Goal: Go to known website

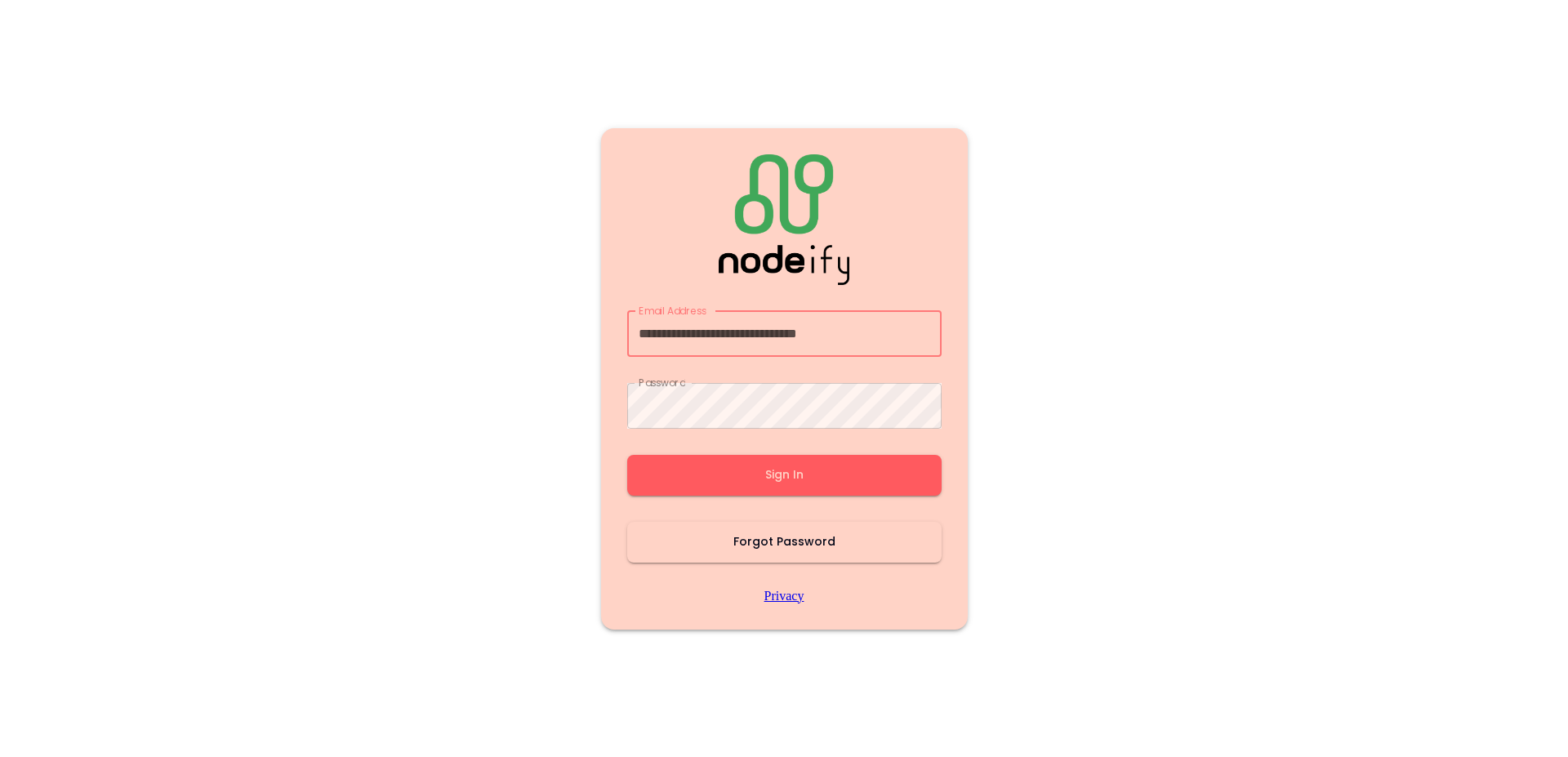
type input "**********"
click at [789, 464] on button "Sign In" at bounding box center [784, 475] width 315 height 41
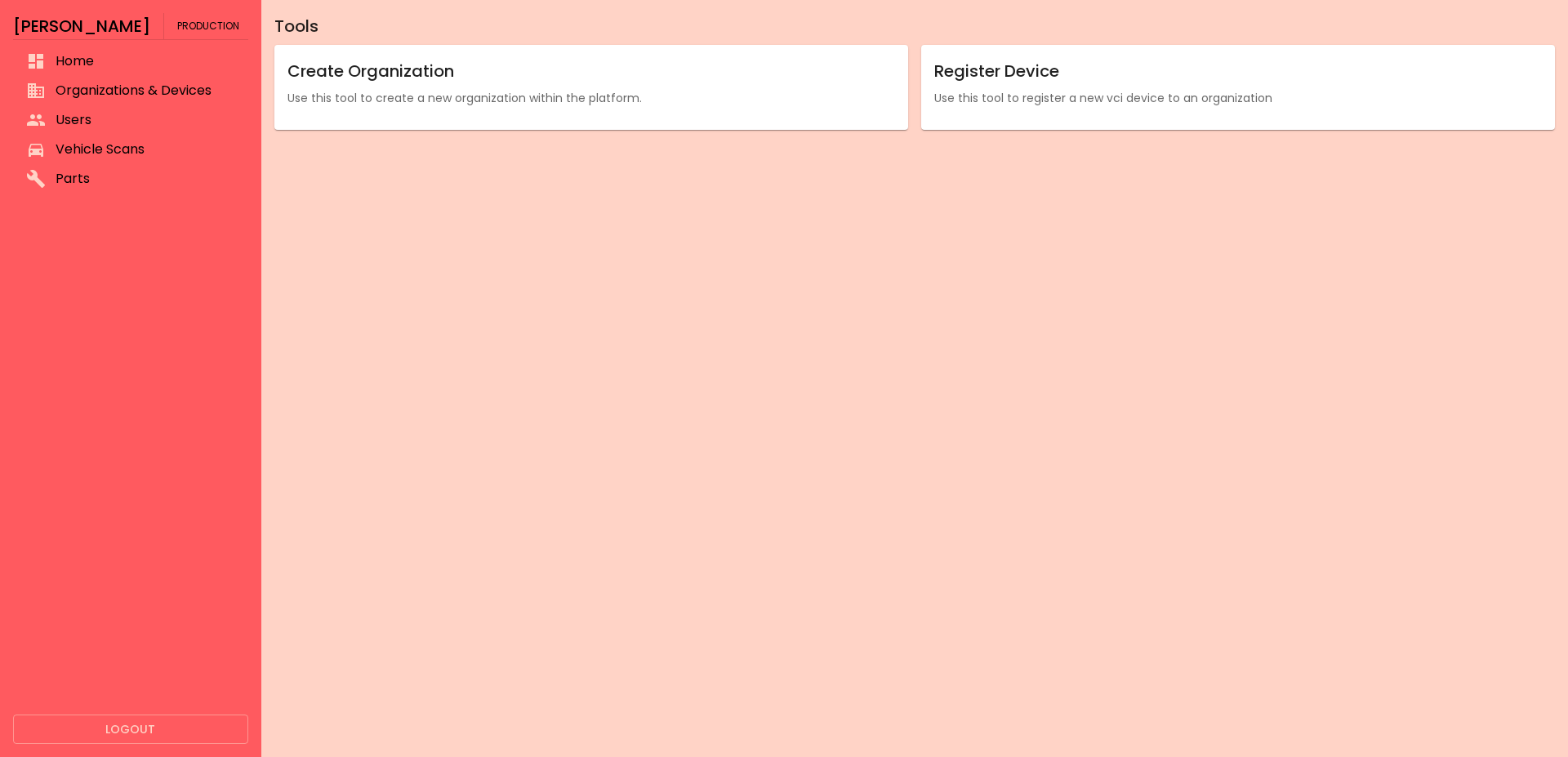
click at [178, 88] on span "Organizations & Devices" at bounding box center [145, 90] width 180 height 19
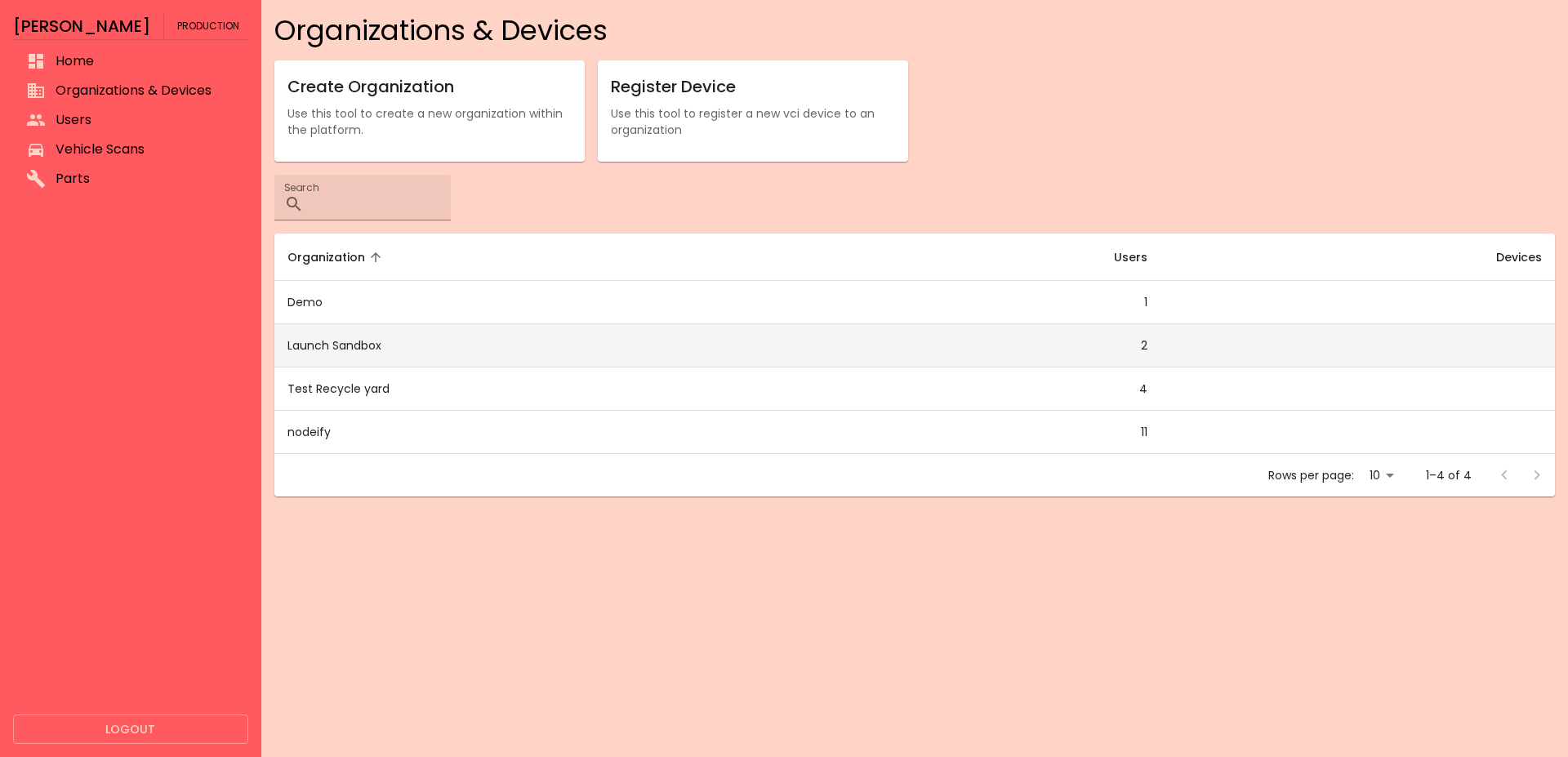
click at [443, 343] on td "Launch Sandbox" at bounding box center [545, 346] width 543 height 43
